Goal: Register for event/course

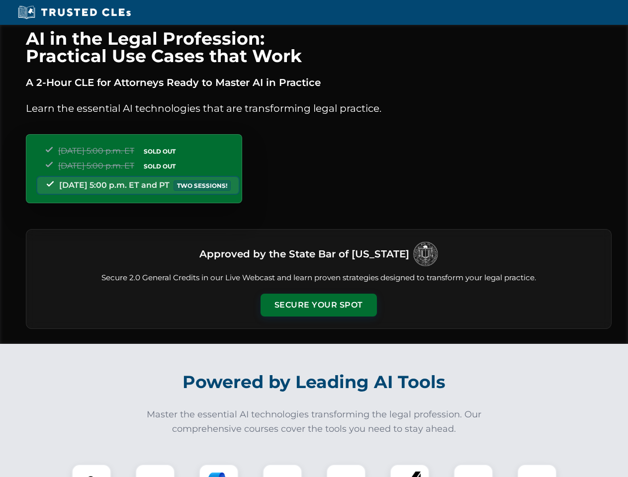
click at [318, 305] on button "Secure Your Spot" at bounding box center [318, 305] width 116 height 23
click at [91, 471] on img at bounding box center [91, 484] width 29 height 29
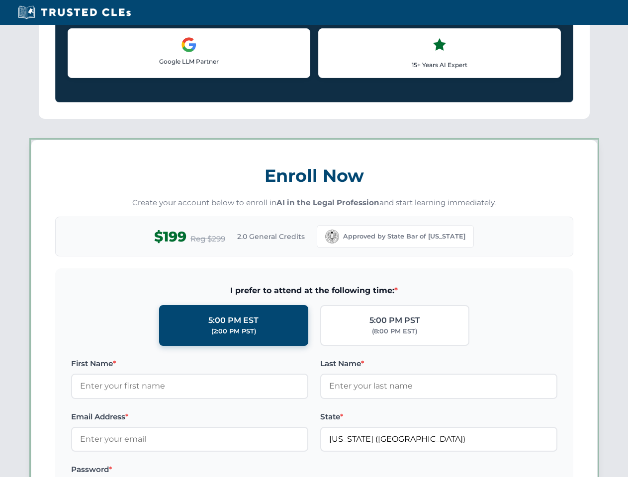
click at [219, 471] on div "AI in the Legal Profession: Practical Use Cases that Work A 2-Hour CLE for Atto…" at bounding box center [314, 465] width 628 height 2325
